Goal: Transaction & Acquisition: Obtain resource

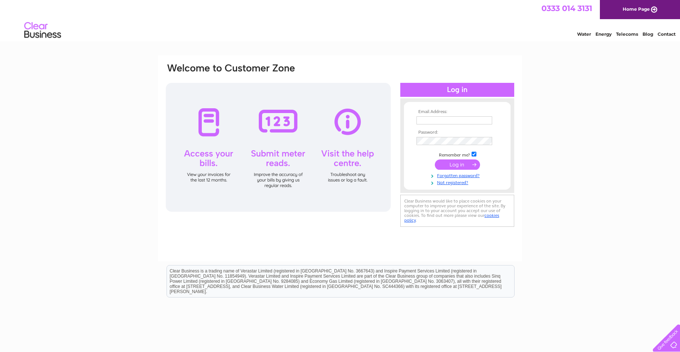
type input "office@legionclub.org"
click at [452, 166] on input "submit" at bounding box center [457, 164] width 45 height 10
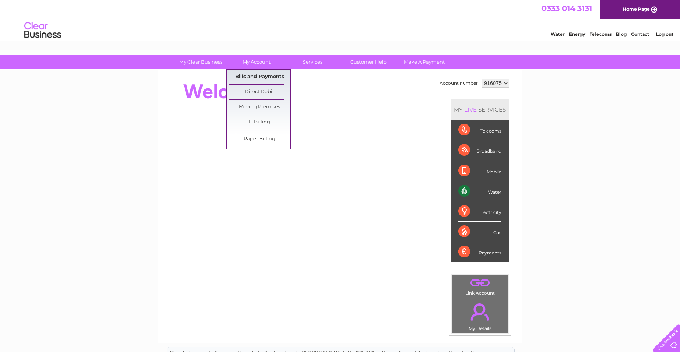
click at [251, 76] on link "Bills and Payments" at bounding box center [259, 77] width 61 height 15
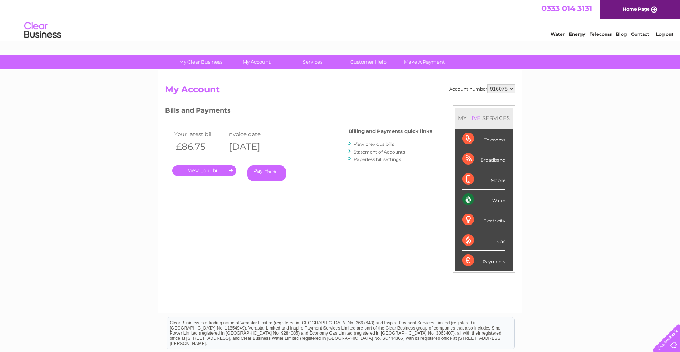
click at [206, 170] on link "." at bounding box center [204, 170] width 64 height 11
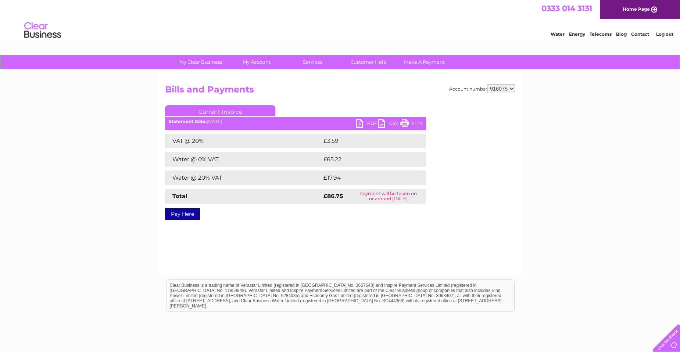
click at [359, 124] on link "PDF" at bounding box center [367, 124] width 22 height 11
click at [359, 125] on link "PDF" at bounding box center [367, 124] width 22 height 11
